Goal: Transaction & Acquisition: Purchase product/service

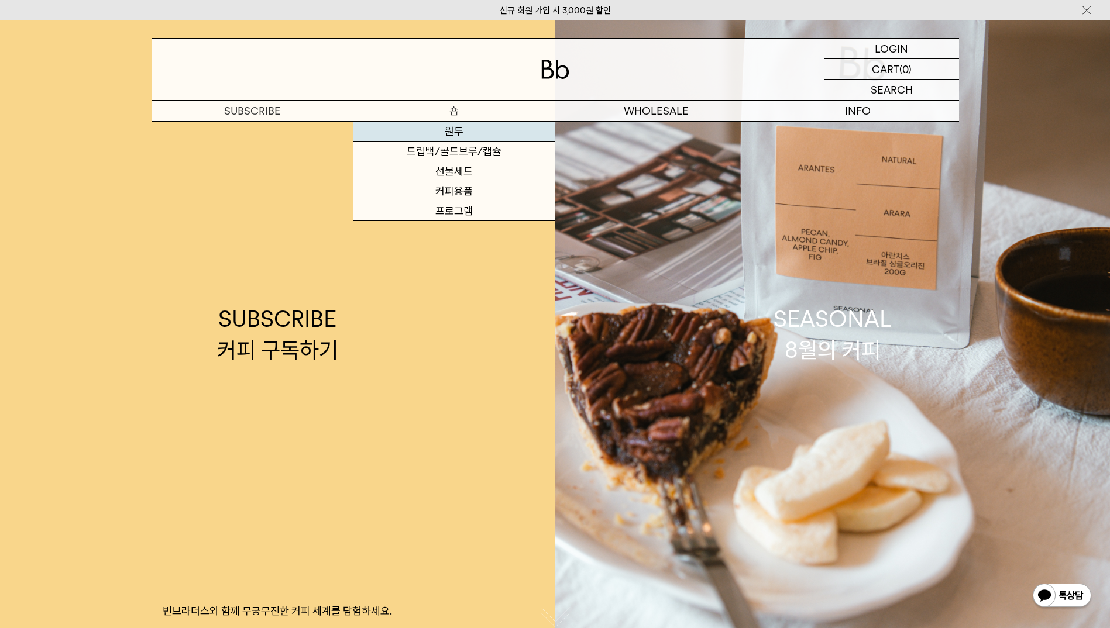
click at [448, 133] on link "원두" at bounding box center [454, 132] width 202 height 20
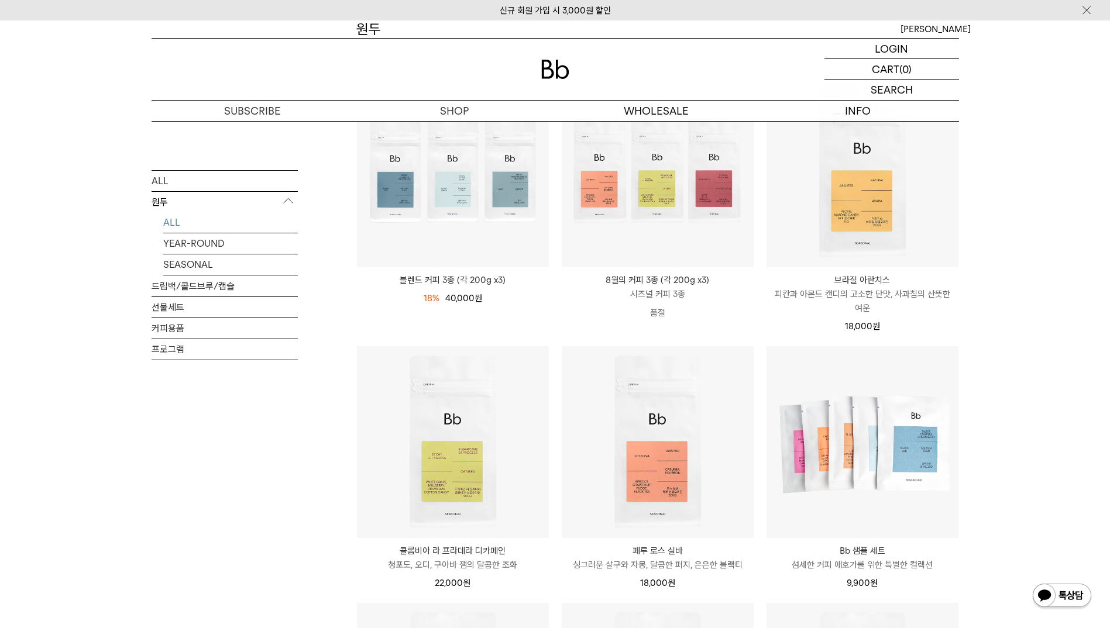
scroll to position [98, 0]
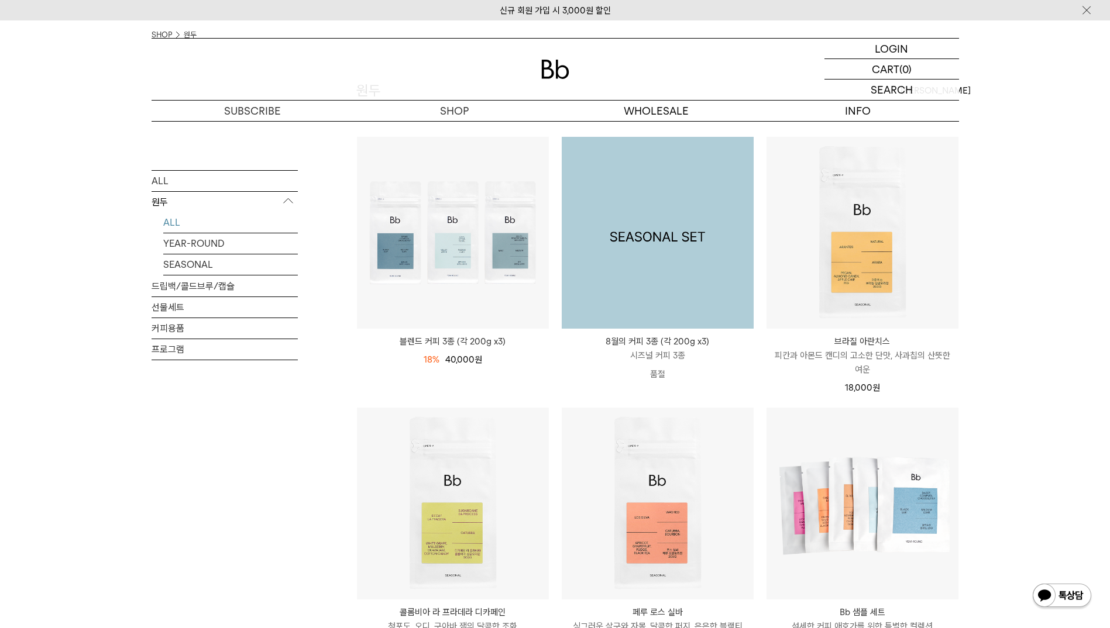
click at [642, 206] on img at bounding box center [658, 233] width 192 height 192
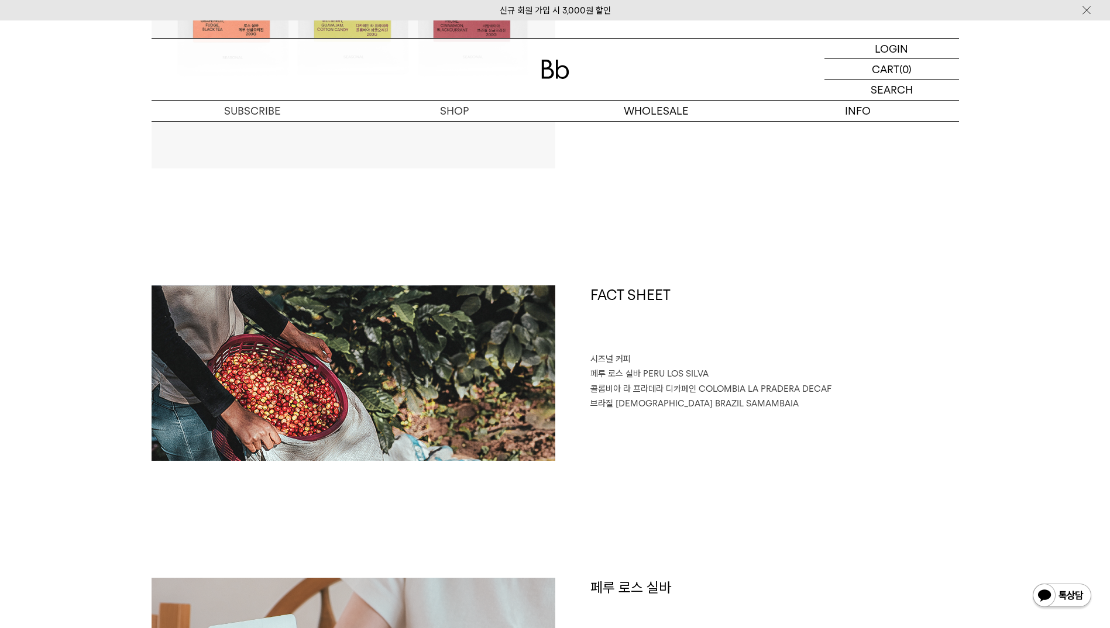
scroll to position [487, 0]
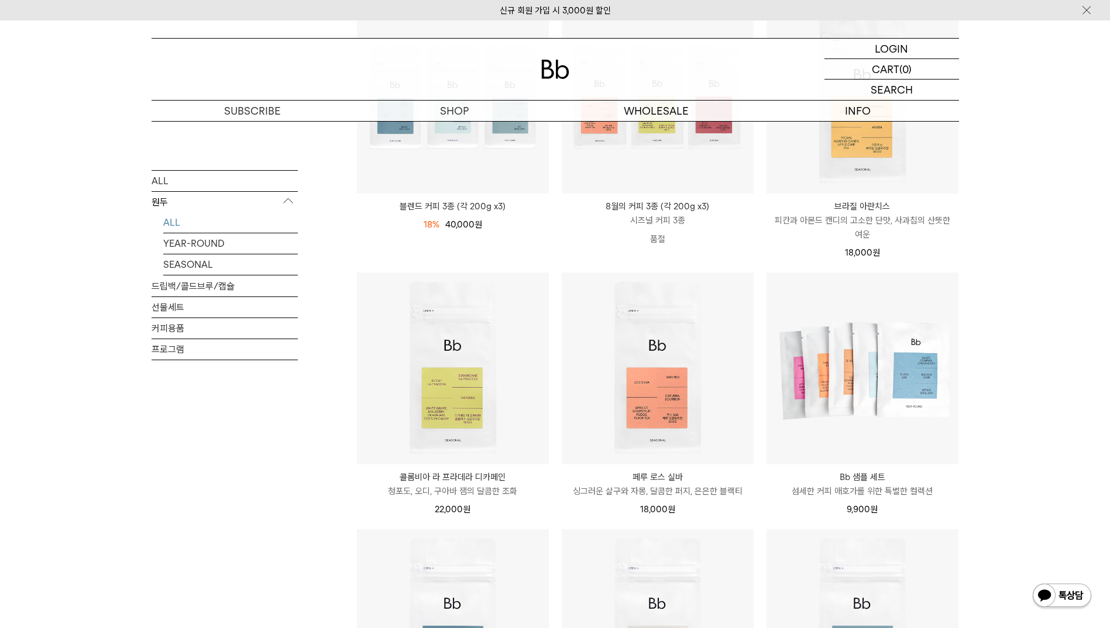
scroll to position [195, 0]
